Goal: Task Accomplishment & Management: Manage account settings

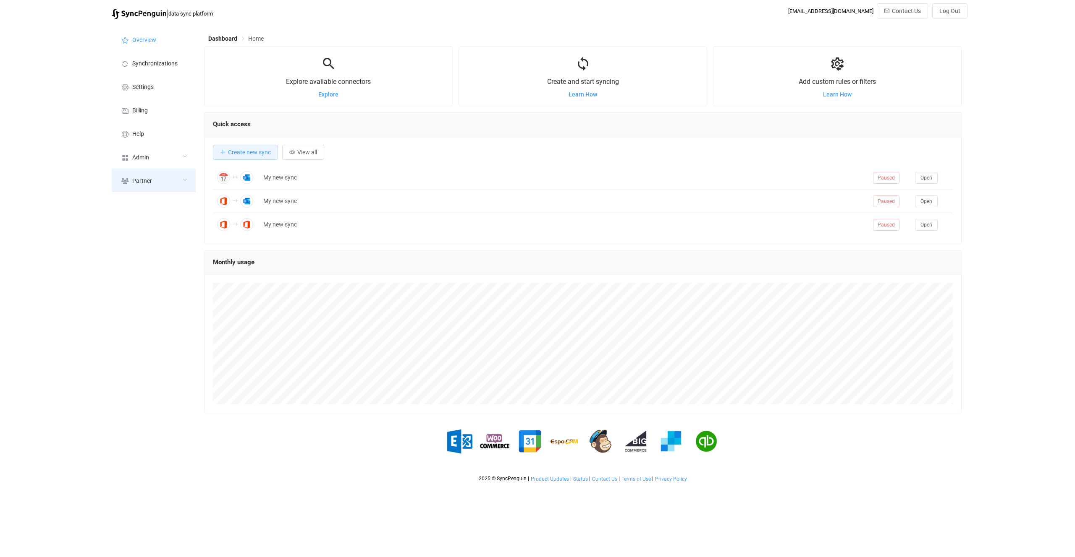
scroll to position [163, 757]
click at [146, 166] on div "Admin" at bounding box center [154, 157] width 84 height 24
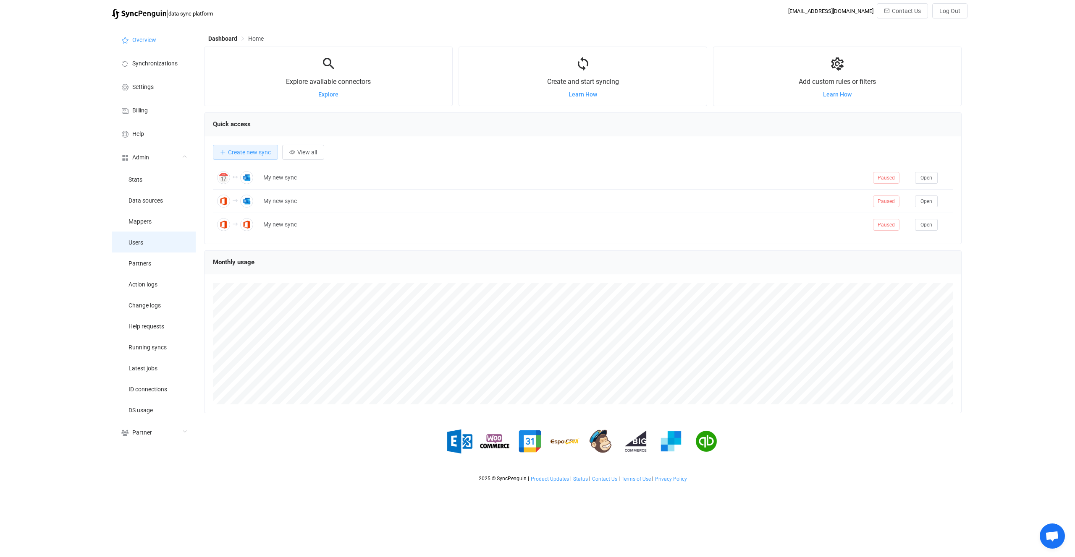
click at [152, 242] on li "Users" at bounding box center [154, 242] width 84 height 21
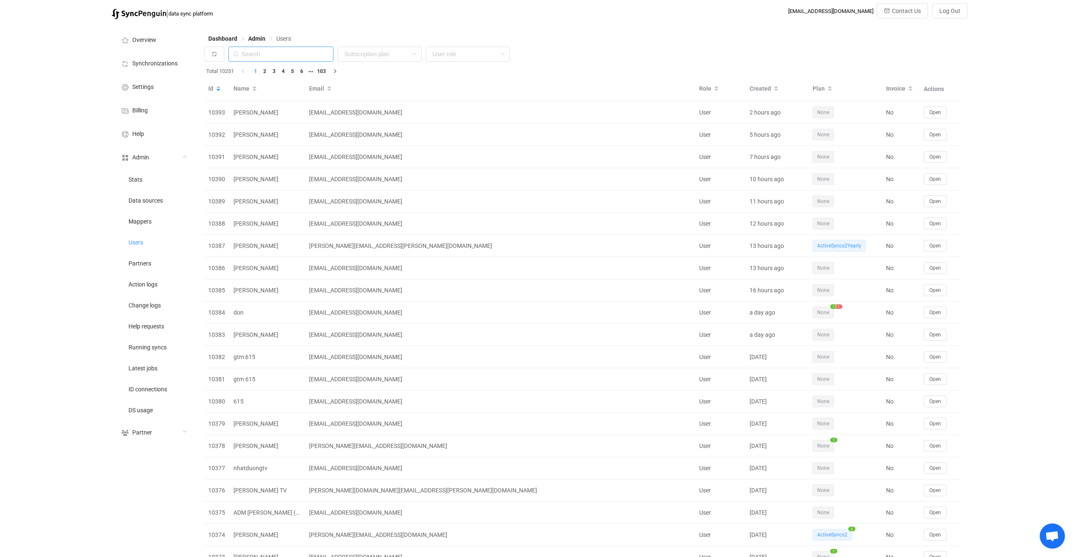
click at [288, 50] on input "text" at bounding box center [280, 54] width 105 height 15
paste input "gsamakovlis@samakovlis.gr"
type input "gsamakovlis@samakovlis.gr"
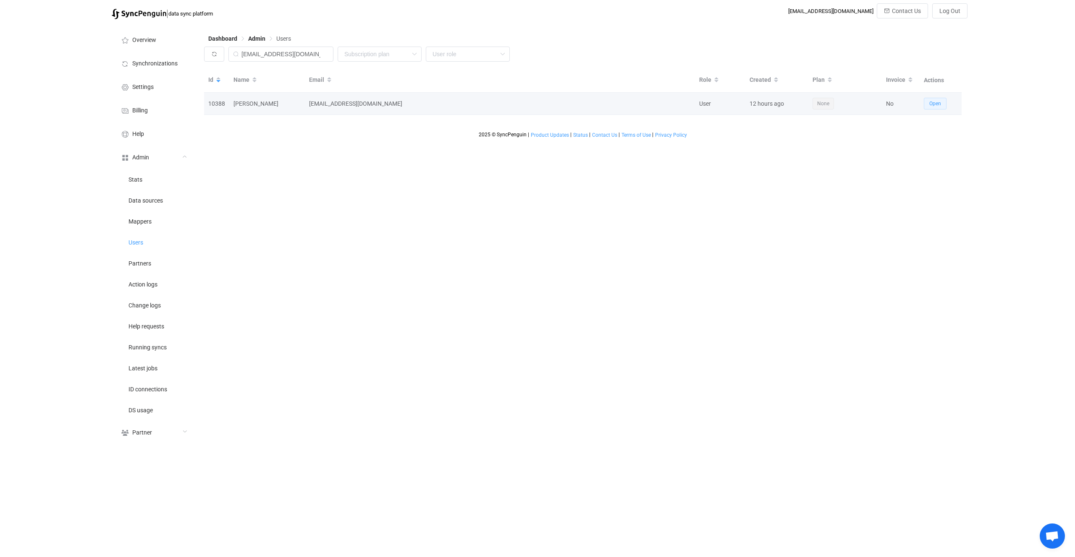
click at [934, 105] on span "Open" at bounding box center [935, 104] width 12 height 6
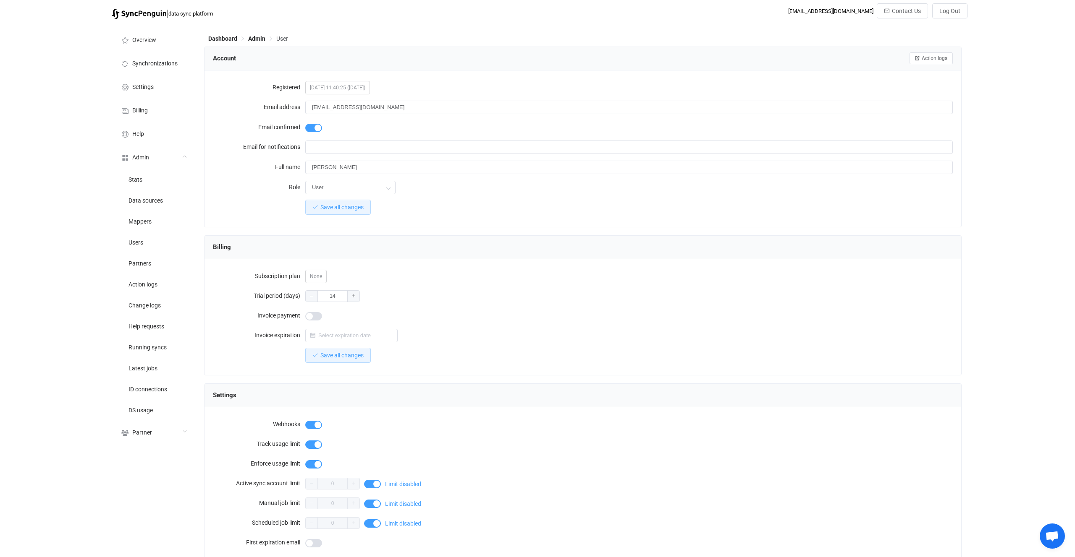
scroll to position [507, 0]
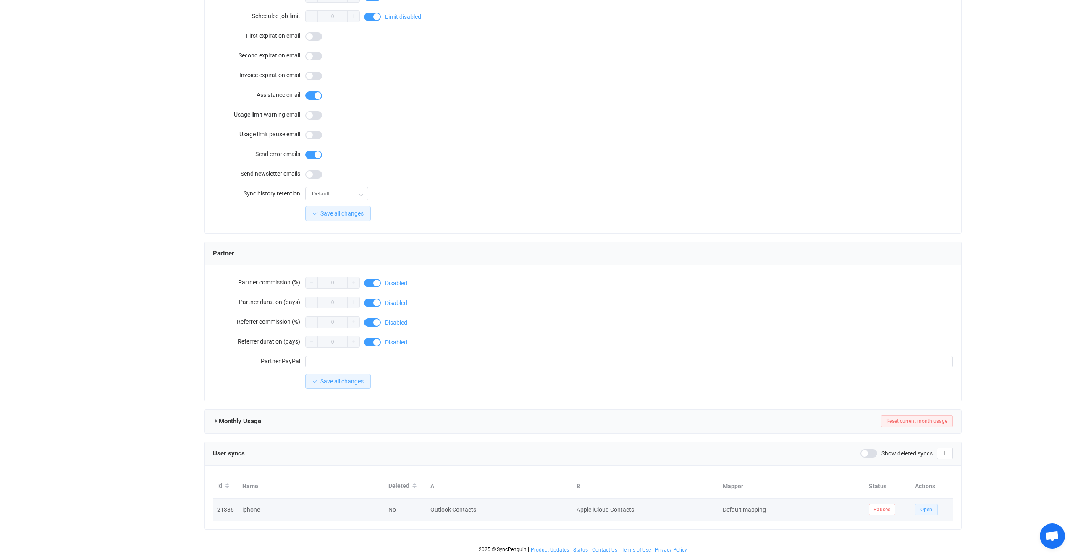
click at [926, 508] on span "Open" at bounding box center [926, 510] width 12 height 6
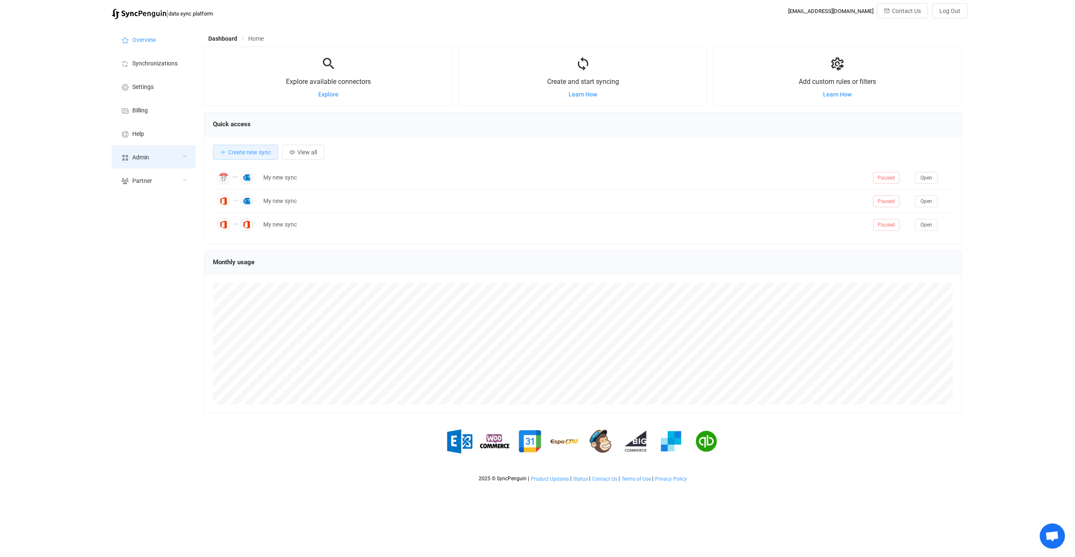
scroll to position [163, 757]
click at [151, 165] on div "Admin" at bounding box center [154, 157] width 84 height 24
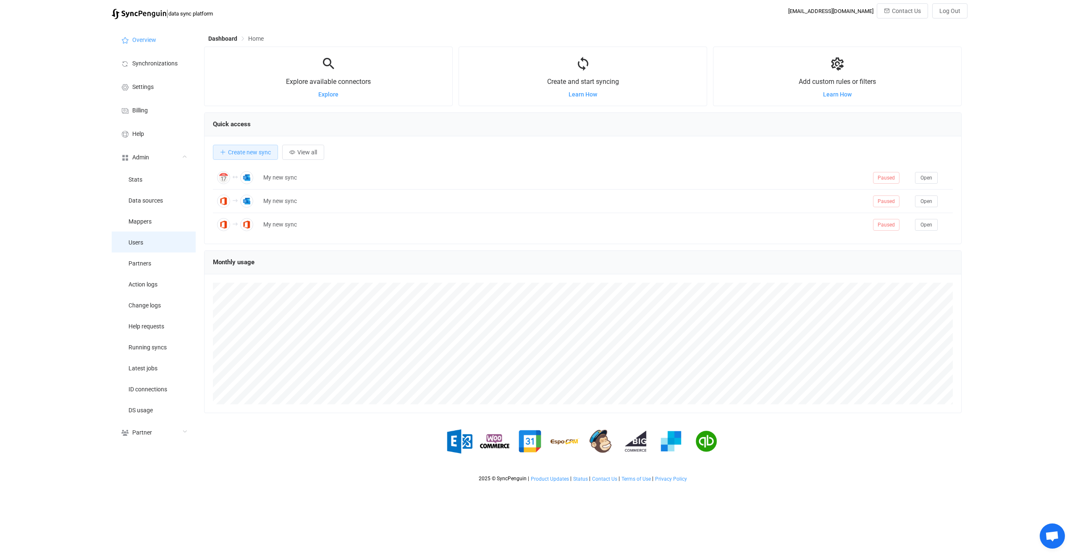
click at [163, 237] on li "Users" at bounding box center [154, 242] width 84 height 21
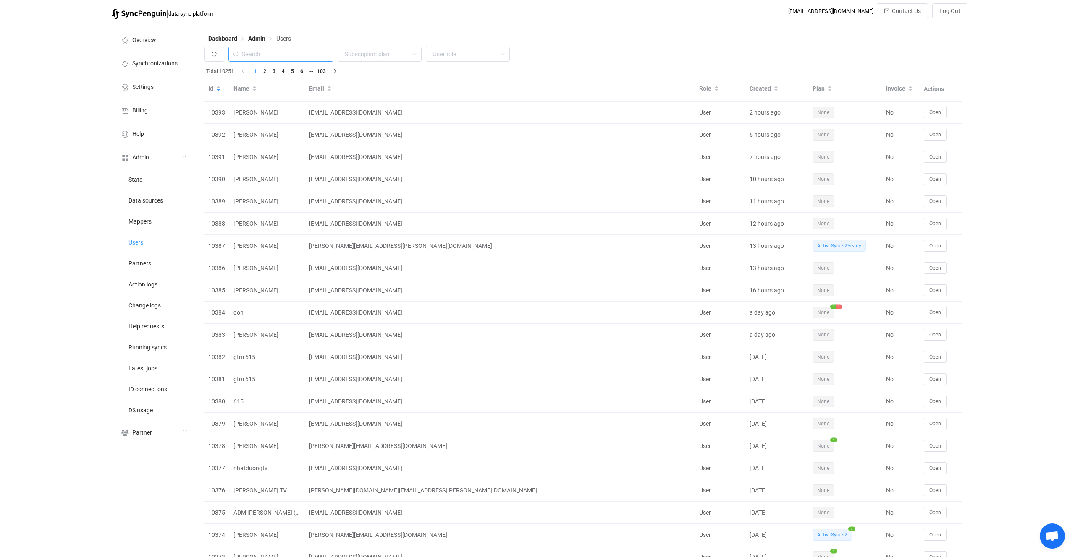
click at [308, 53] on input "text" at bounding box center [280, 54] width 105 height 15
paste input "bill.ewan@fcp-nsn.gov"
drag, startPoint x: 269, startPoint y: 53, endPoint x: 201, endPoint y: 55, distance: 67.6
type input "fcp-nsn.gov"
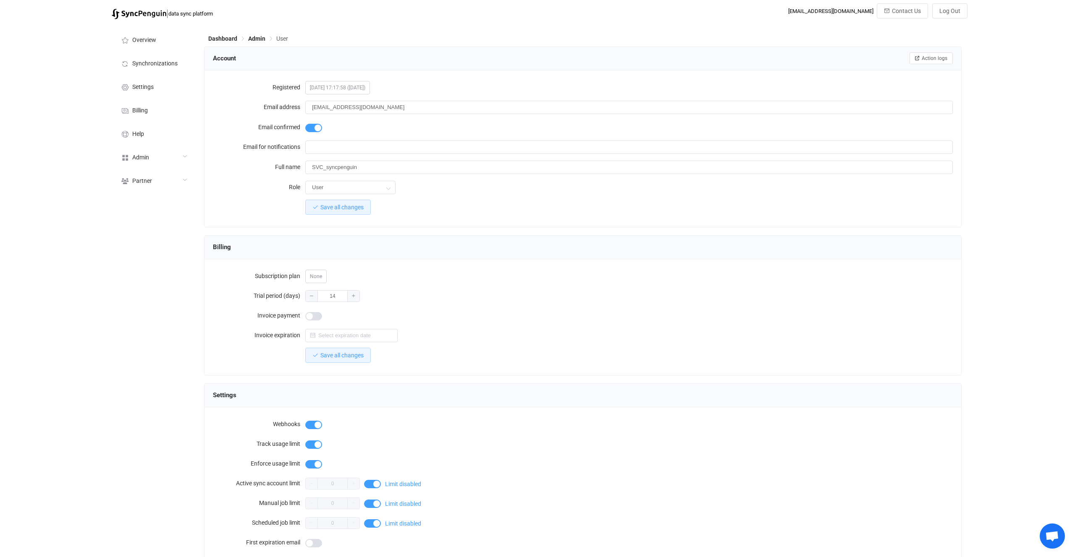
click at [311, 316] on span at bounding box center [313, 316] width 17 height 8
click at [346, 346] on form "Subscription plan None Trial period (days) 14 Invoice payment Invoice expiratio…" at bounding box center [583, 316] width 740 height 96
click at [350, 330] on input "text" at bounding box center [351, 335] width 92 height 13
paste input "[DATE]"
type input "[DATE]"
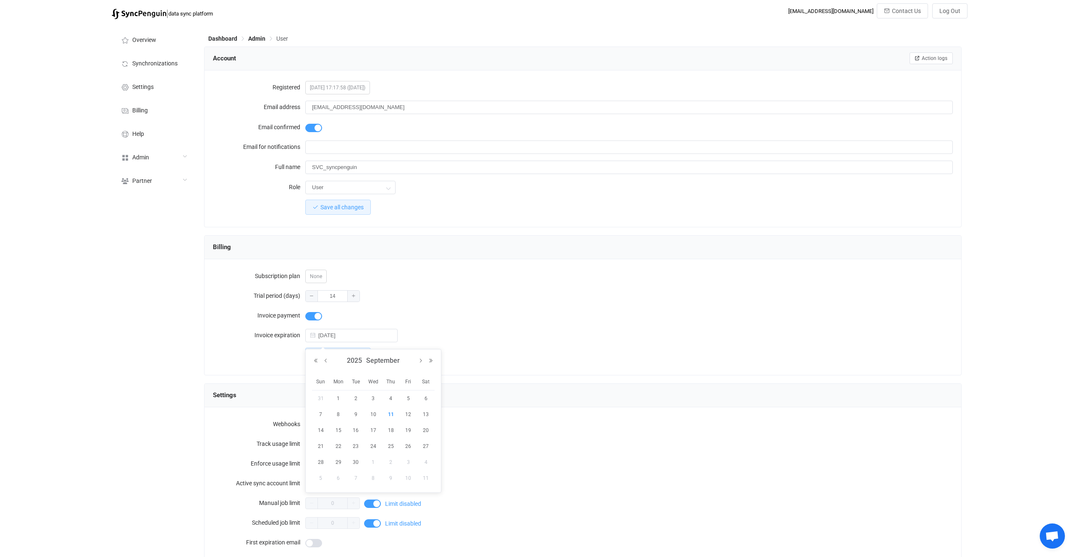
click at [400, 303] on div "14" at bounding box center [628, 296] width 647 height 17
click at [347, 359] on button "Save all changes" at bounding box center [337, 355] width 65 height 15
drag, startPoint x: 361, startPoint y: 335, endPoint x: 420, endPoint y: 281, distance: 79.9
click at [420, 281] on form "Subscription plan None Trial period (days) 14 Invoice payment Invoice expiratio…" at bounding box center [583, 316] width 740 height 96
click at [420, 281] on div "None" at bounding box center [628, 276] width 647 height 17
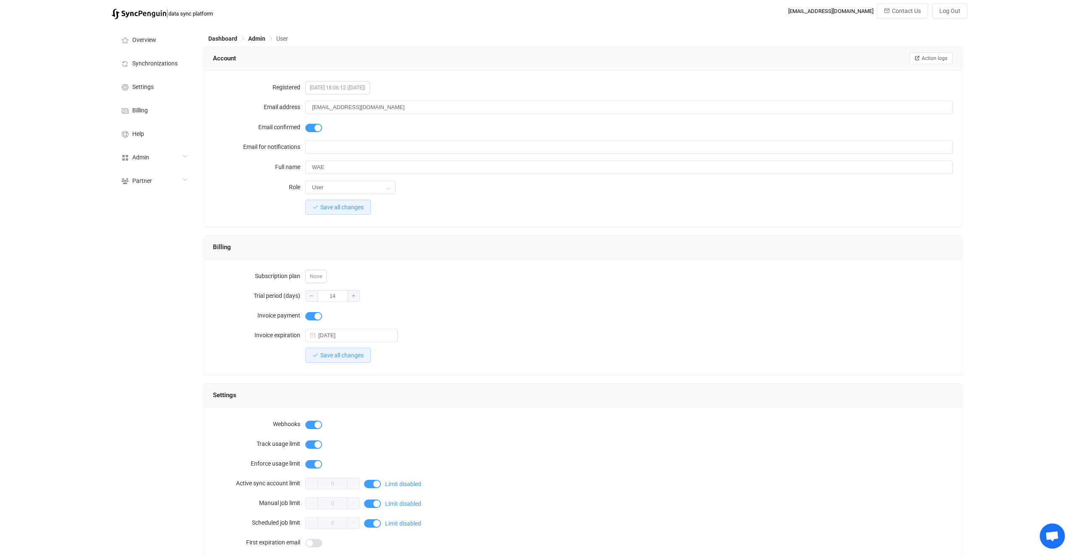
click at [313, 316] on span at bounding box center [313, 316] width 17 height 8
click at [395, 336] on icon at bounding box center [390, 336] width 10 height 17
click at [357, 354] on span "Save all changes" at bounding box center [341, 355] width 43 height 7
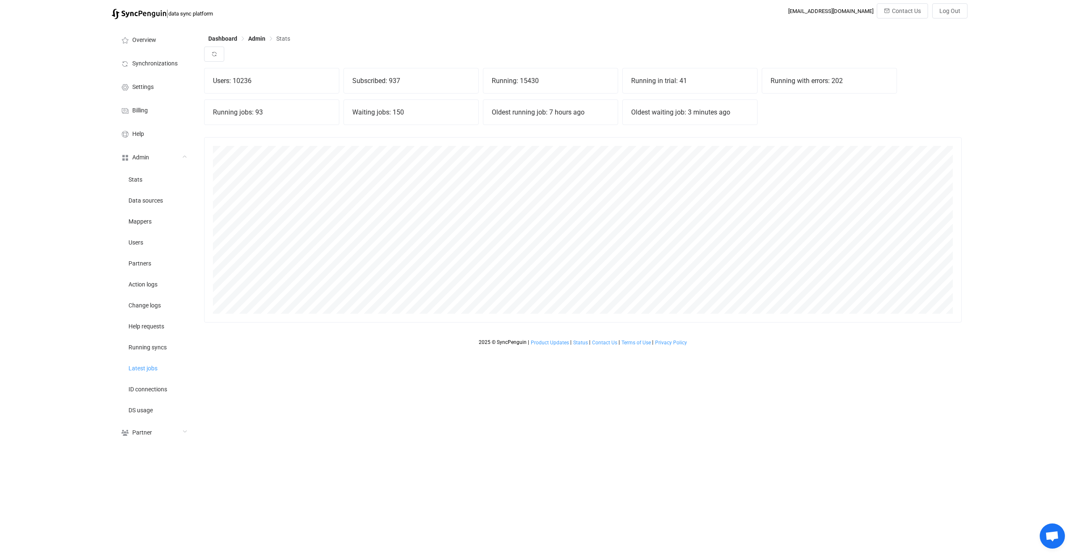
scroll to position [186, 757]
